Goal: Transaction & Acquisition: Purchase product/service

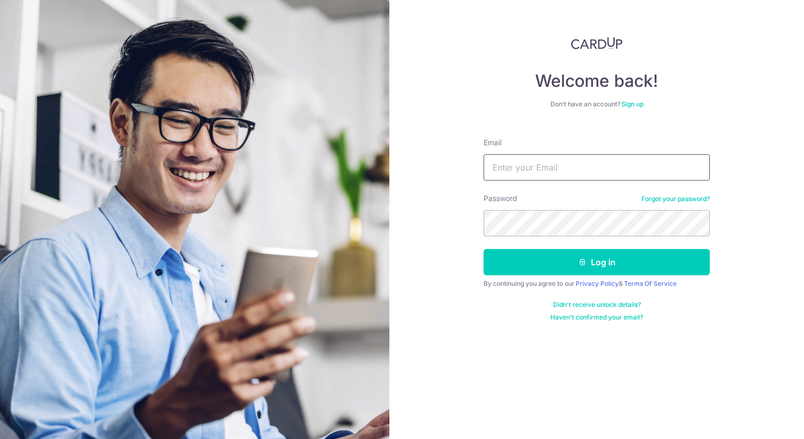
click at [576, 172] on input "Email" at bounding box center [597, 167] width 226 height 26
type input "[EMAIL_ADDRESS][DOMAIN_NAME]"
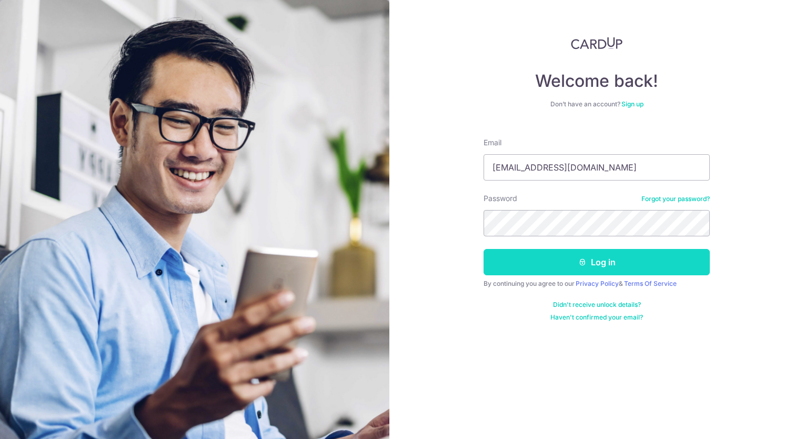
click at [622, 260] on button "Log in" at bounding box center [597, 262] width 226 height 26
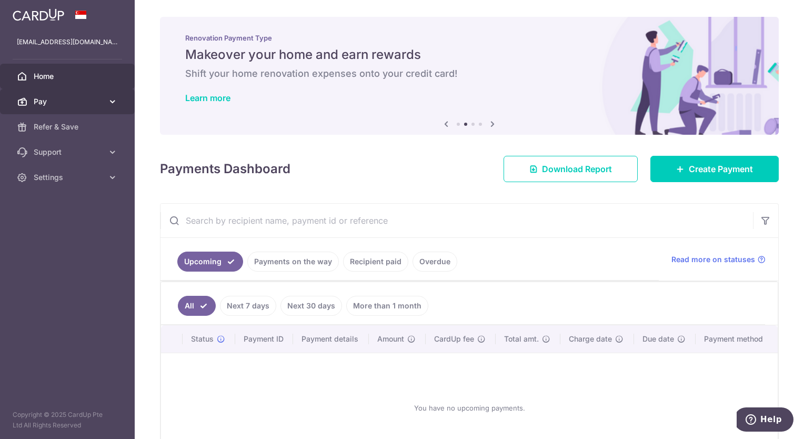
click at [116, 101] on icon at bounding box center [112, 101] width 11 height 11
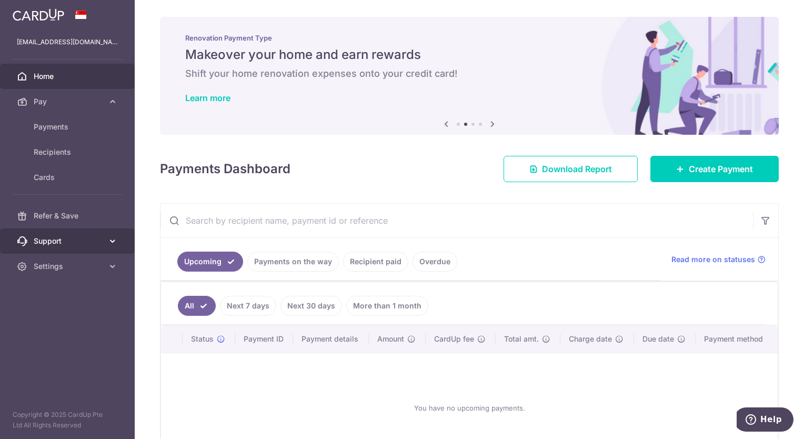
click at [110, 237] on icon at bounding box center [112, 241] width 11 height 11
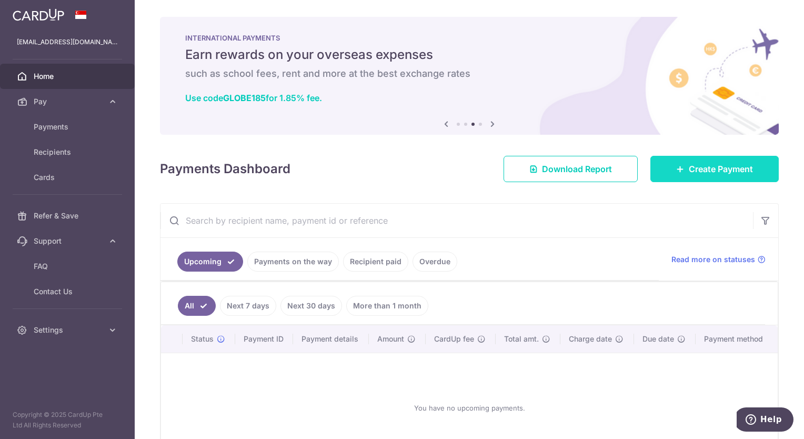
click at [729, 169] on span "Create Payment" at bounding box center [721, 169] width 64 height 13
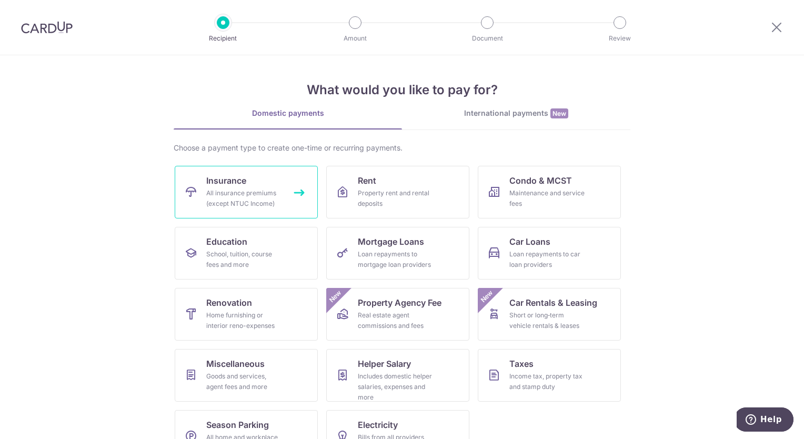
click at [250, 183] on link "Insurance All insurance premiums (except NTUC Income)" at bounding box center [246, 192] width 143 height 53
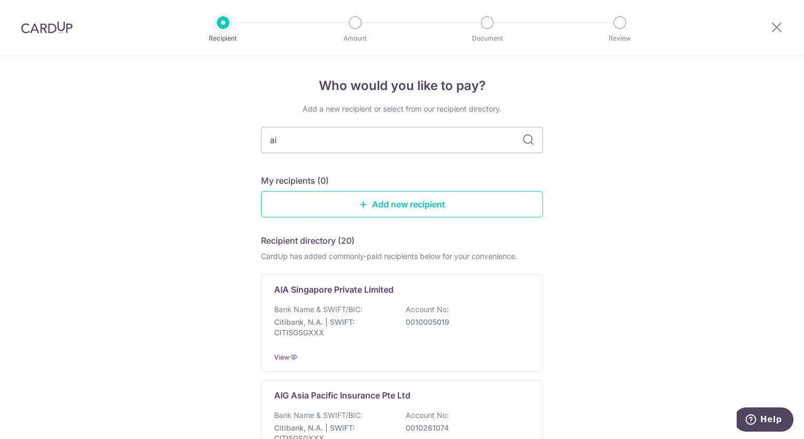
type input "aia"
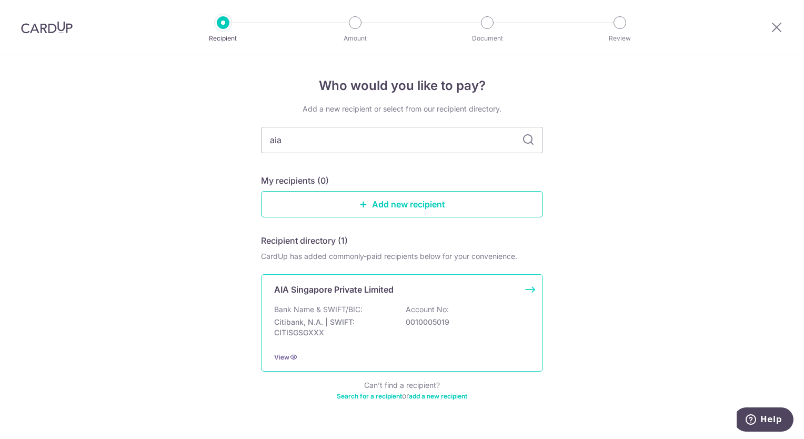
click at [312, 315] on div "Bank Name & SWIFT/BIC: Citibank, N.A. | SWIFT: CITISGSGXXX Account No: 00100050…" at bounding box center [402, 323] width 256 height 39
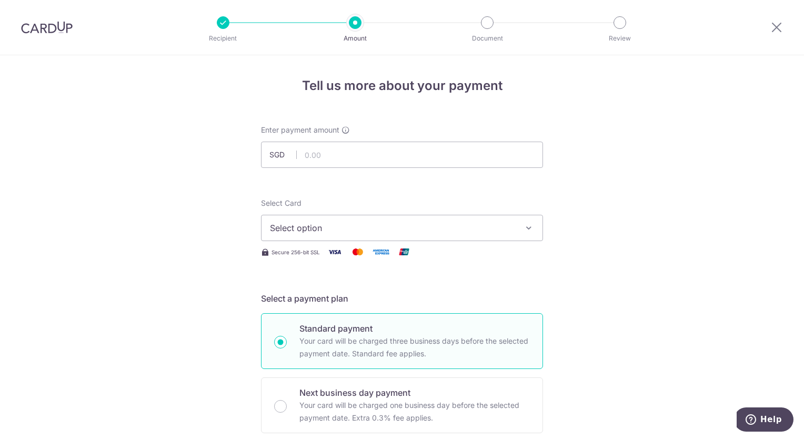
click at [530, 228] on icon "button" at bounding box center [529, 228] width 11 height 11
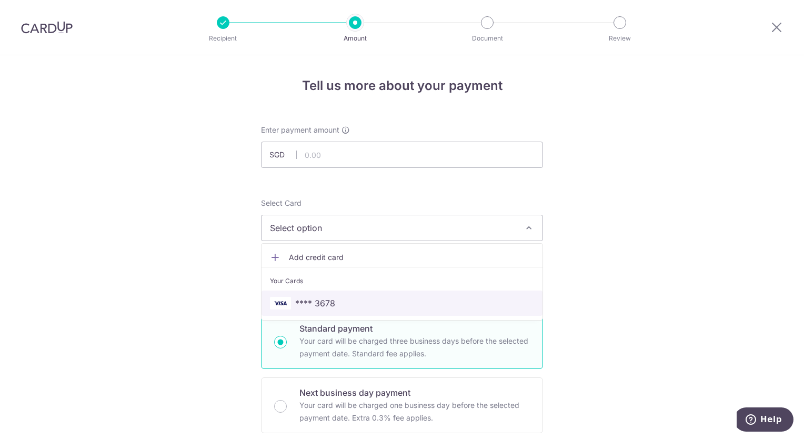
click at [472, 295] on link "**** 3678" at bounding box center [402, 302] width 281 height 25
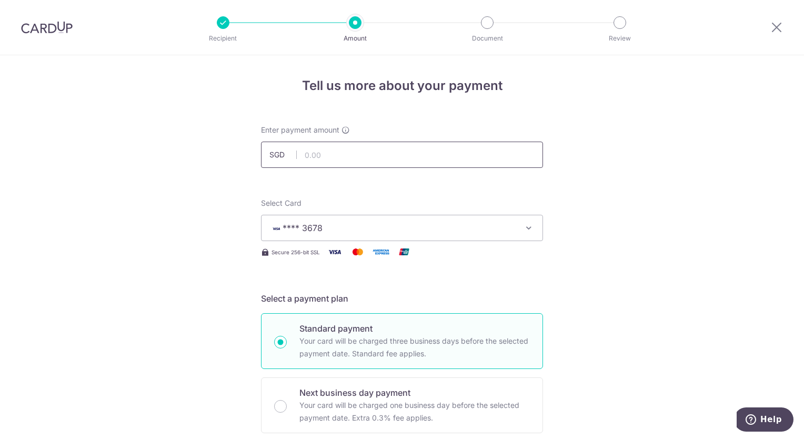
click at [402, 161] on input "text" at bounding box center [402, 155] width 282 height 26
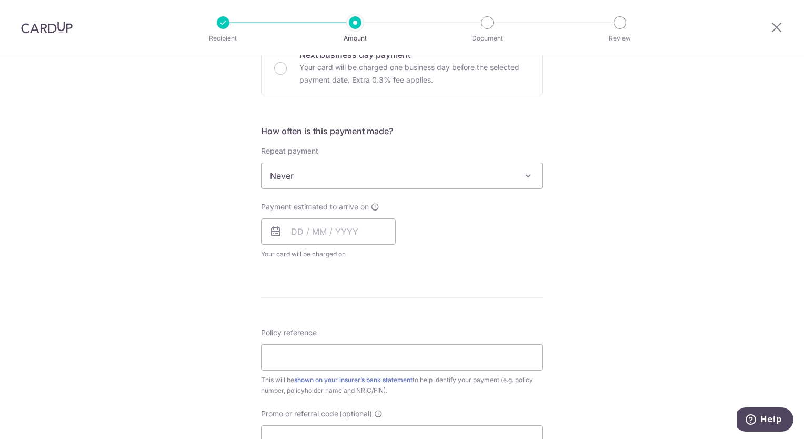
scroll to position [337, 0]
click at [299, 235] on input "text" at bounding box center [328, 232] width 135 height 26
type input "4,800.00"
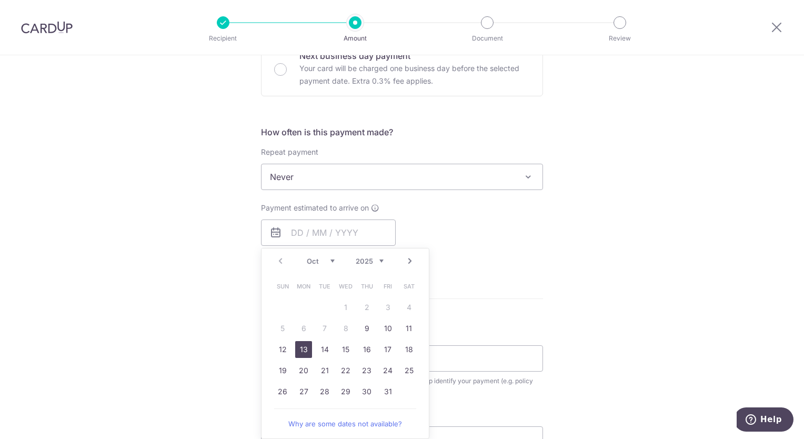
click at [301, 346] on link "13" at bounding box center [303, 349] width 17 height 17
type input "[DATE]"
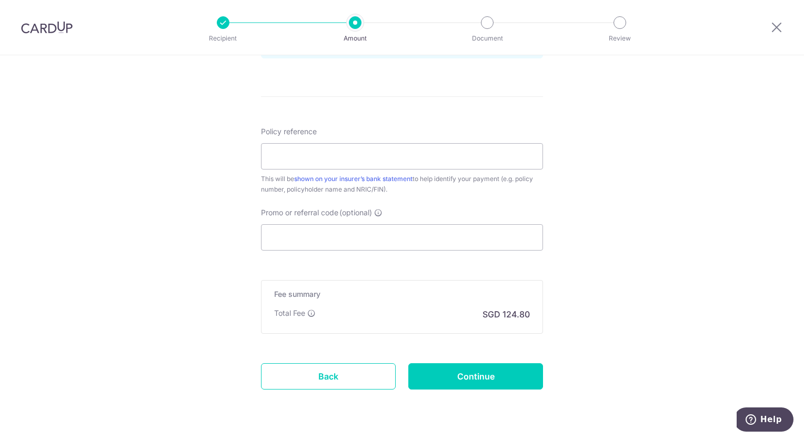
scroll to position [610, 0]
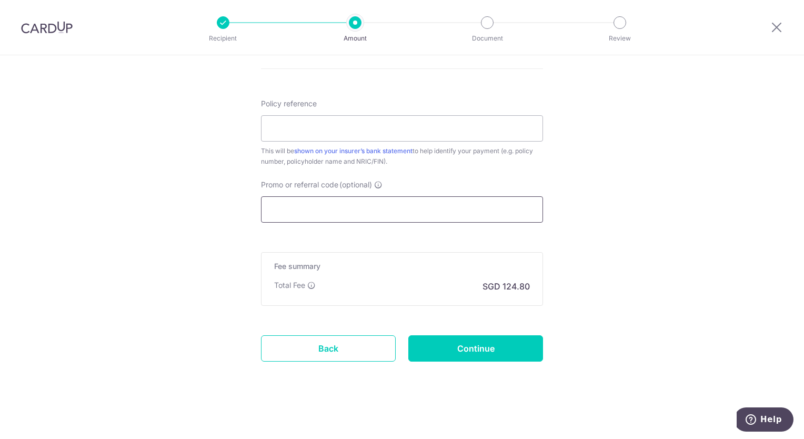
click at [507, 208] on input "Promo or referral code (optional)" at bounding box center [402, 209] width 282 height 26
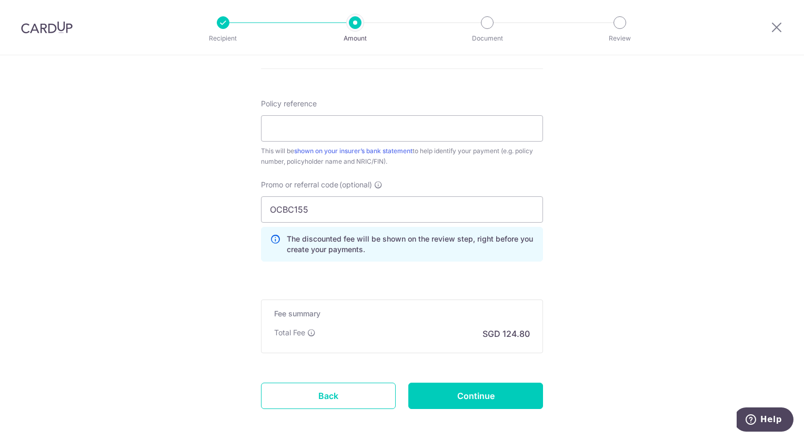
click at [273, 234] on icon at bounding box center [275, 244] width 11 height 21
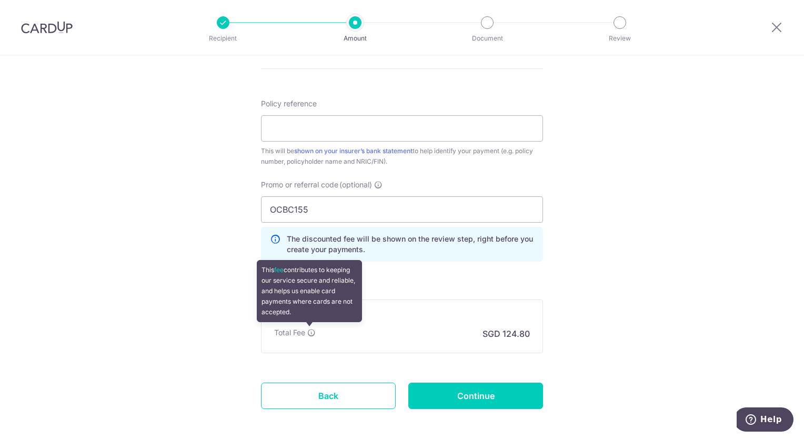
click at [312, 331] on icon at bounding box center [311, 332] width 8 height 8
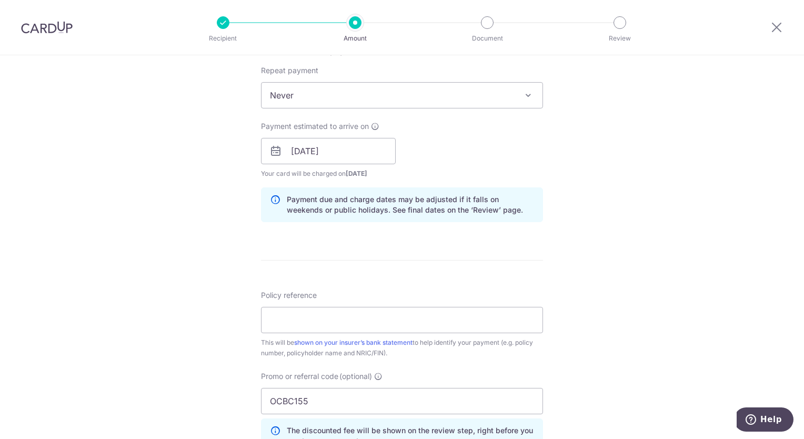
scroll to position [419, 0]
drag, startPoint x: 351, startPoint y: 397, endPoint x: 188, endPoint y: 407, distance: 163.4
click at [188, 407] on div "Tell us more about your payment Enter payment amount SGD 4,800.00 4800.00 Selec…" at bounding box center [402, 157] width 804 height 1042
paste input "text"
click at [695, 303] on div "Tell us more about your payment Enter payment amount SGD 4,800.00 4800.00 Selec…" at bounding box center [402, 157] width 804 height 1042
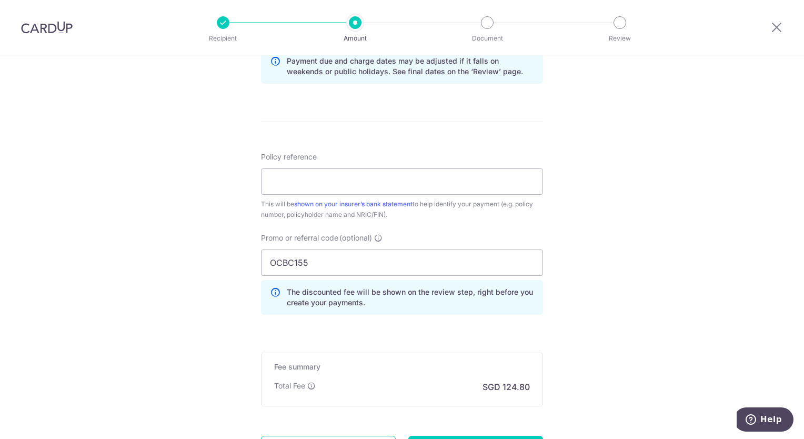
scroll to position [558, 0]
click at [303, 257] on input "OCBC155" at bounding box center [402, 261] width 282 height 26
click at [627, 329] on div "Tell us more about your payment Enter payment amount SGD 4,800.00 4800.00 Selec…" at bounding box center [402, 18] width 804 height 1042
click at [441, 304] on p "The discounted fee will be shown on the review step, right before you create yo…" at bounding box center [410, 296] width 247 height 21
click at [304, 258] on input "OCBC195" at bounding box center [402, 261] width 282 height 26
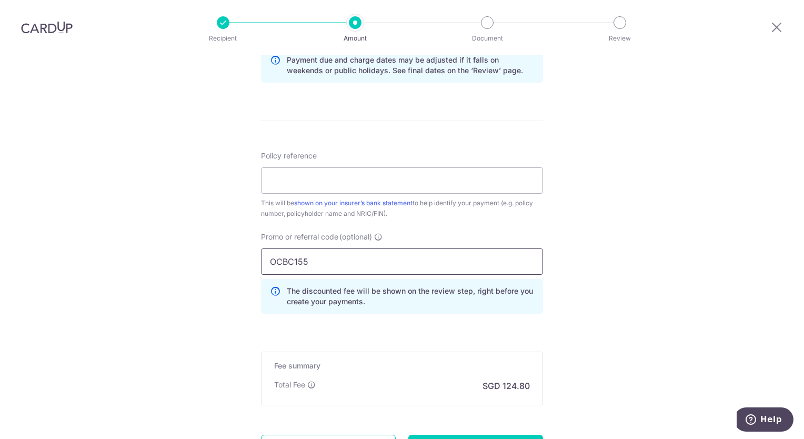
type input "OCBC155"
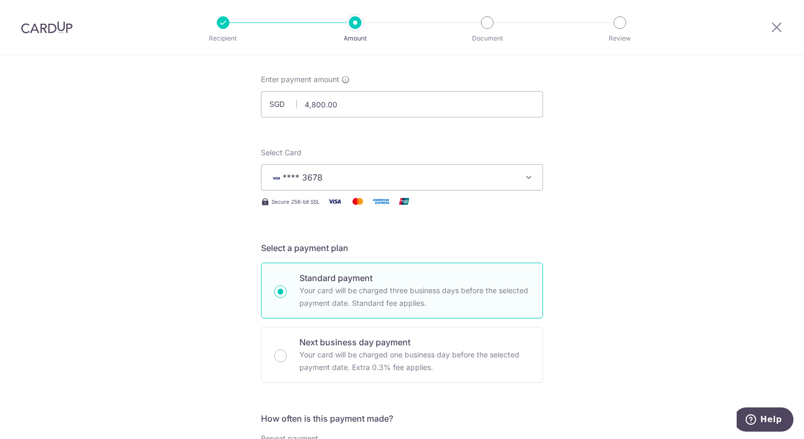
scroll to position [0, 0]
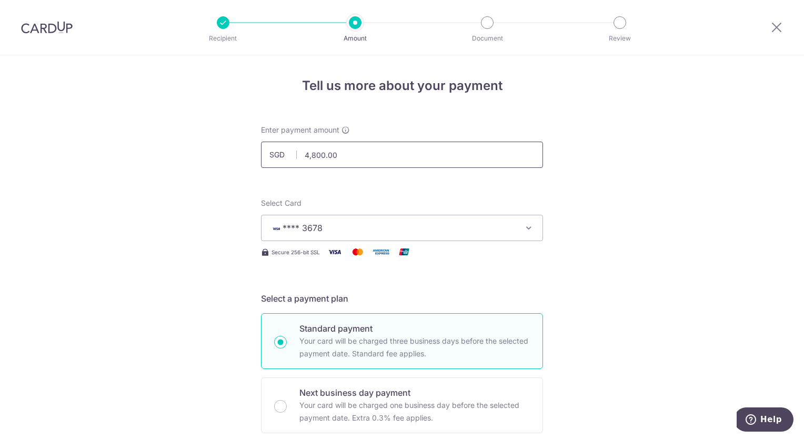
click at [353, 149] on input "4,800.00" at bounding box center [402, 155] width 282 height 26
type input "4,827.00"
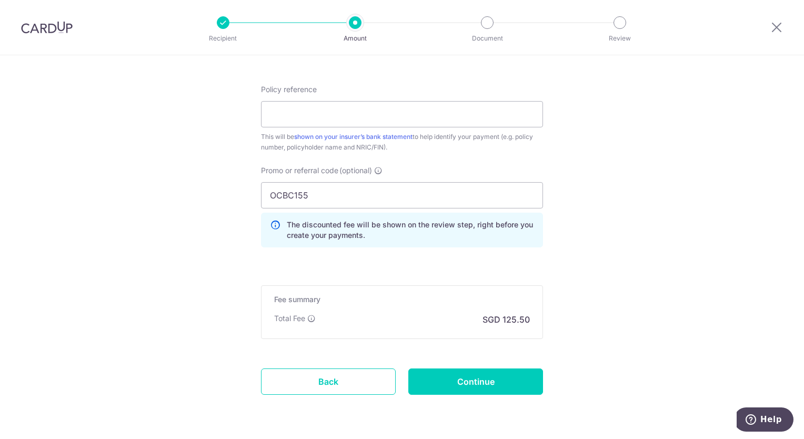
scroll to position [625, 0]
click at [270, 222] on icon at bounding box center [275, 228] width 11 height 21
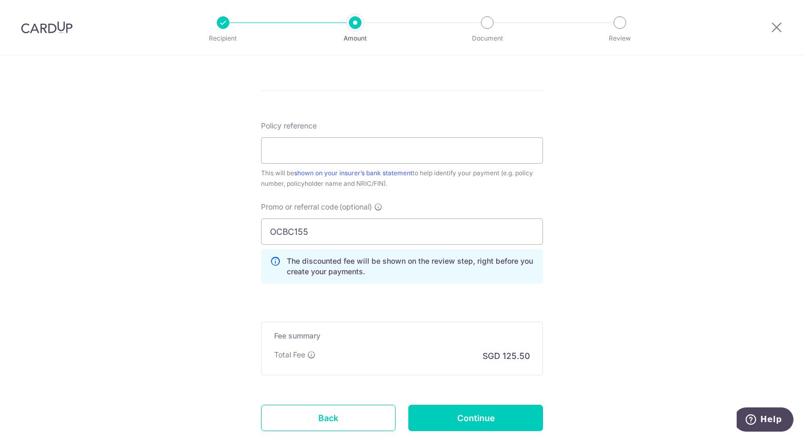
scroll to position [657, 0]
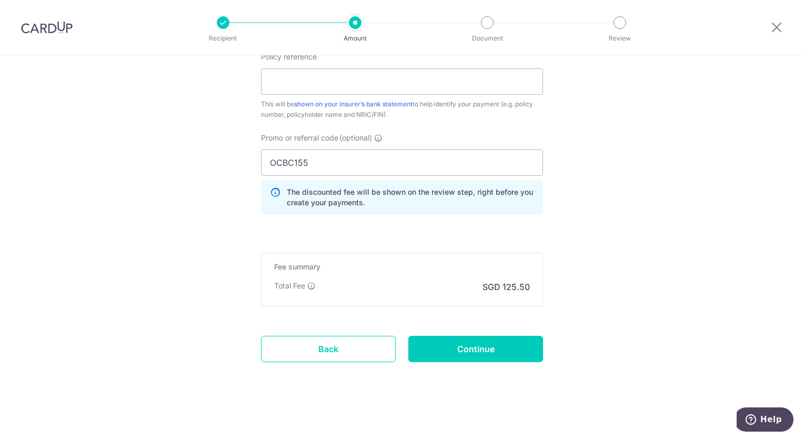
drag, startPoint x: 802, startPoint y: 331, endPoint x: 41, endPoint y: 2, distance: 829.9
click at [533, 336] on input "Continue" at bounding box center [475, 349] width 135 height 26
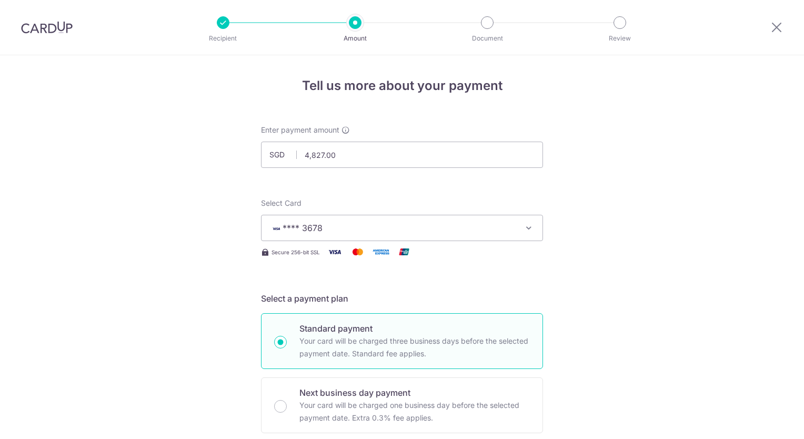
scroll to position [686, 0]
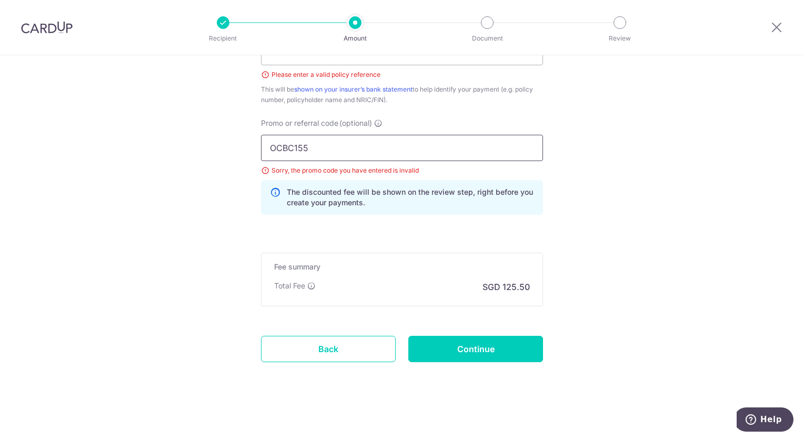
click at [302, 146] on input "OCBC155" at bounding box center [402, 148] width 282 height 26
type input "OCBC195"
click at [503, 350] on input "Continue" at bounding box center [475, 349] width 135 height 26
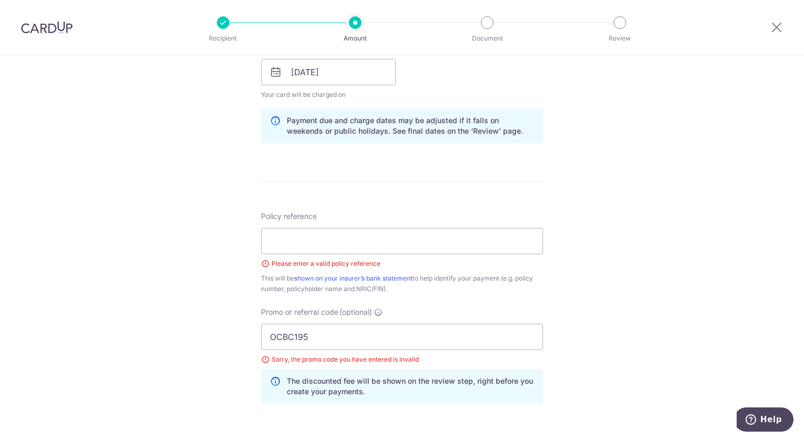
scroll to position [488, 0]
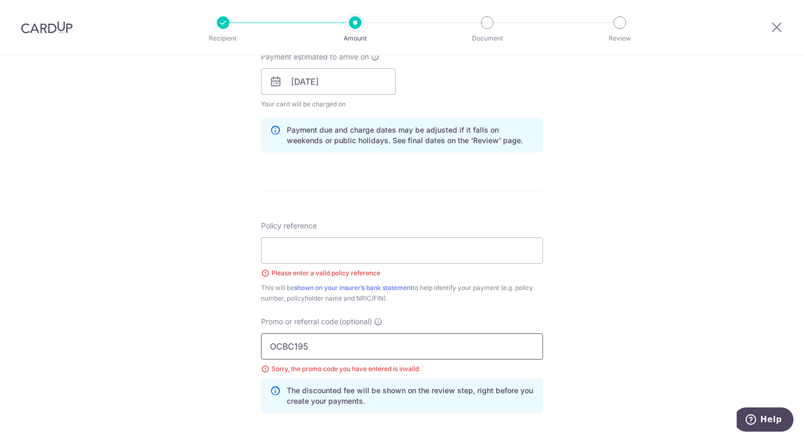
drag, startPoint x: 348, startPoint y: 345, endPoint x: 158, endPoint y: 331, distance: 190.5
click at [158, 331] on div "Tell us more about your payment Enter payment amount SGD 4,827.00 4827.00 Selec…" at bounding box center [402, 103] width 804 height 1072
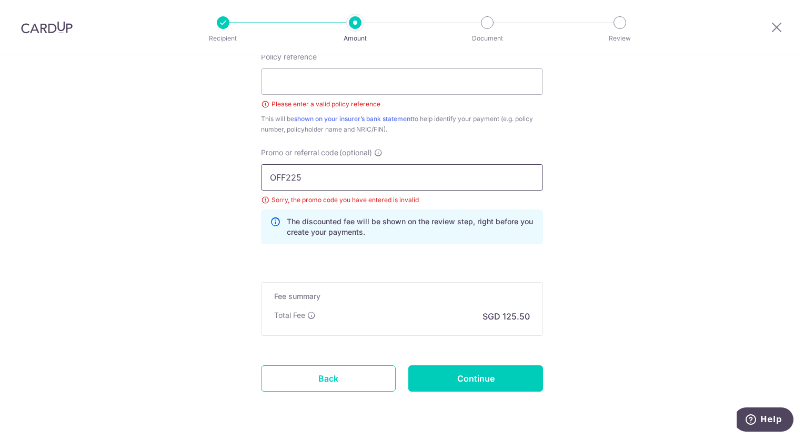
scroll to position [686, 0]
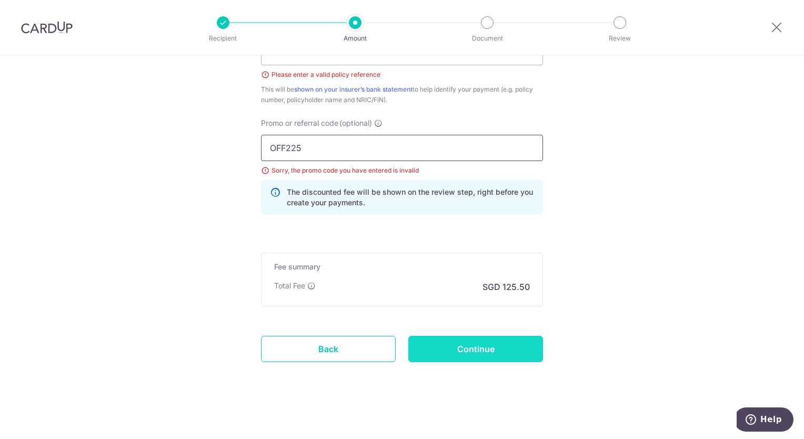
type input "OFF225"
click at [501, 358] on input "Continue" at bounding box center [475, 349] width 135 height 26
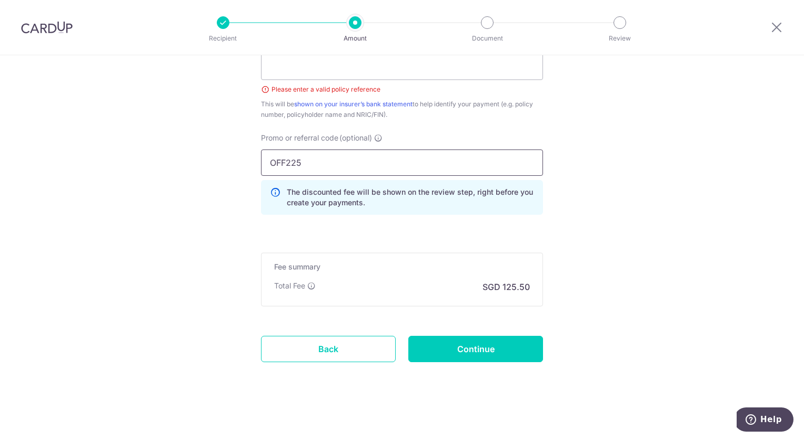
drag, startPoint x: 369, startPoint y: 163, endPoint x: 212, endPoint y: 159, distance: 157.4
type input "OCBC195"
click at [494, 339] on input "Continue" at bounding box center [475, 349] width 135 height 26
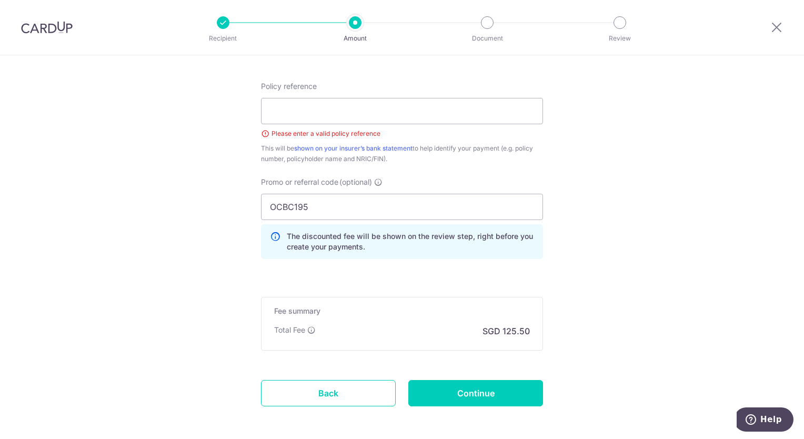
scroll to position [612, 0]
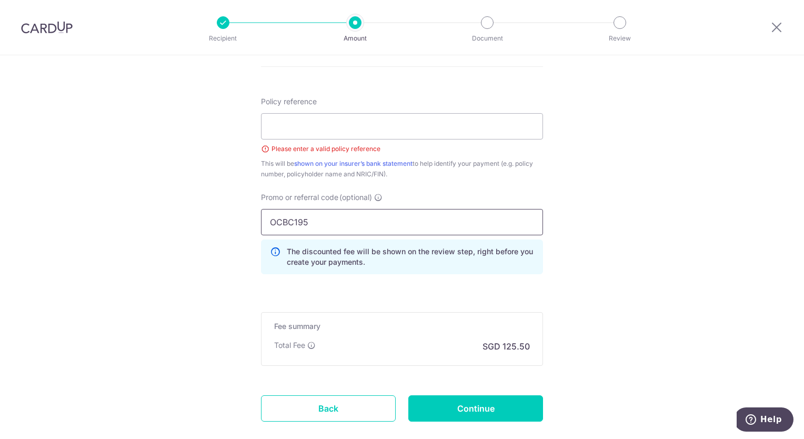
click at [299, 217] on input "OCBC195" at bounding box center [402, 222] width 282 height 26
type input "OCBC155"
click at [464, 265] on p "The discounted fee will be shown on the review step, right before you create yo…" at bounding box center [410, 256] width 247 height 21
click at [514, 403] on input "Continue" at bounding box center [475, 408] width 135 height 26
